Goal: Information Seeking & Learning: Compare options

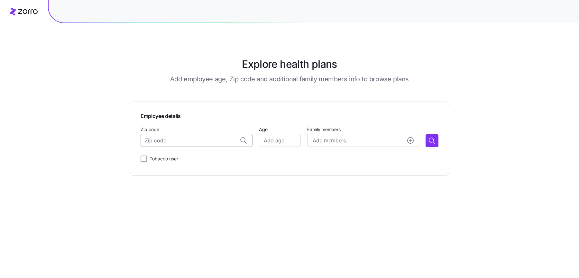
click at [182, 142] on input "Zip code" at bounding box center [197, 140] width 112 height 13
click at [181, 157] on span "19123, [GEOGRAPHIC_DATA], [GEOGRAPHIC_DATA]" at bounding box center [203, 158] width 90 height 8
type input "19123, [GEOGRAPHIC_DATA], [GEOGRAPHIC_DATA]"
click at [283, 142] on input "Age" at bounding box center [280, 140] width 42 height 13
type input "30"
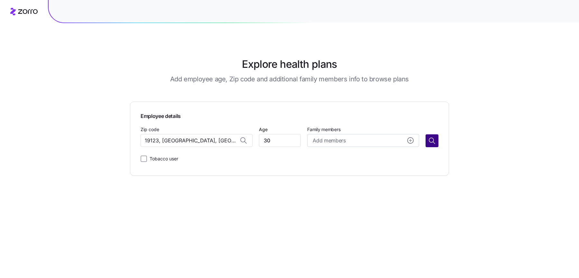
click at [436, 139] on button "button" at bounding box center [431, 140] width 13 height 13
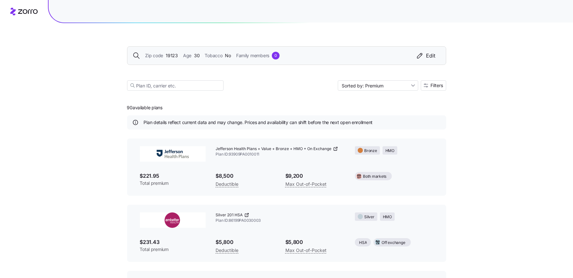
click at [240, 58] on span "Family members" at bounding box center [252, 55] width 33 height 7
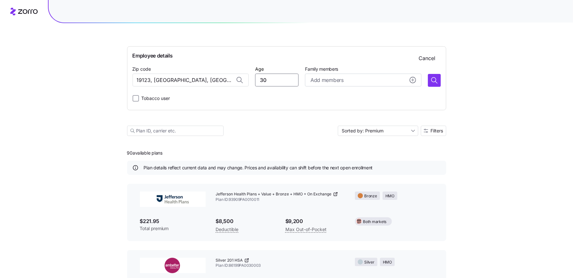
click at [267, 82] on input "30" at bounding box center [276, 80] width 43 height 13
type input "40"
click at [335, 84] on button "Add members" at bounding box center [363, 80] width 116 height 13
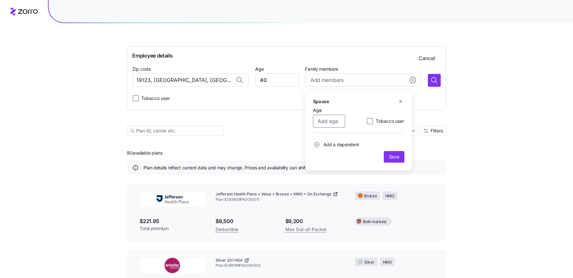
click at [330, 124] on input "Age" at bounding box center [329, 121] width 32 height 13
type input "38"
click at [344, 138] on div "Spouse Age [DEMOGRAPHIC_DATA] Tobacco user Add a dependent Save" at bounding box center [358, 130] width 91 height 65
click at [345, 142] on span "Add a dependent" at bounding box center [341, 144] width 36 height 6
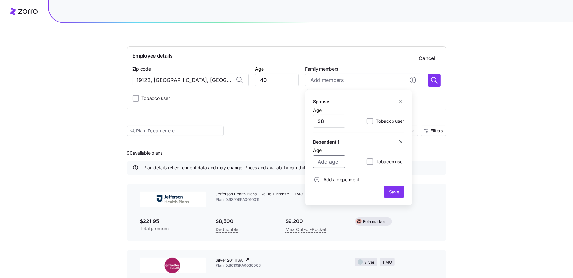
click at [338, 161] on input "Age" at bounding box center [329, 161] width 32 height 13
type input "10"
click at [398, 192] on span "Save" at bounding box center [394, 192] width 10 height 6
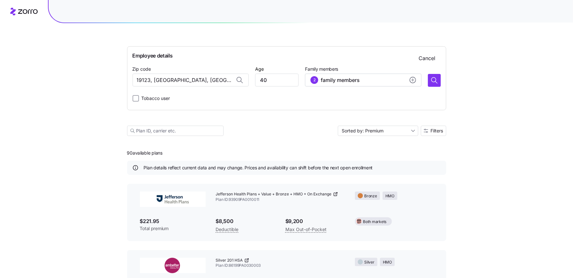
click at [440, 82] on div "Employee details Cancel Zip code 19123, [GEOGRAPHIC_DATA], [GEOGRAPHIC_DATA] Ag…" at bounding box center [286, 78] width 319 height 64
click at [434, 78] on icon "button" at bounding box center [434, 81] width 8 height 8
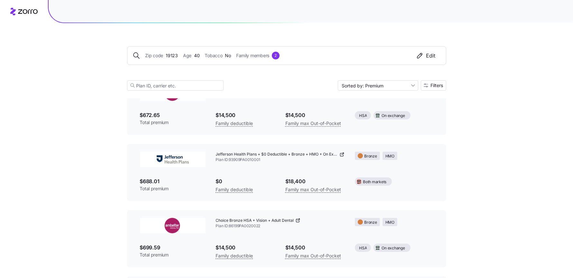
scroll to position [356, 0]
